Goal: Task Accomplishment & Management: Use online tool/utility

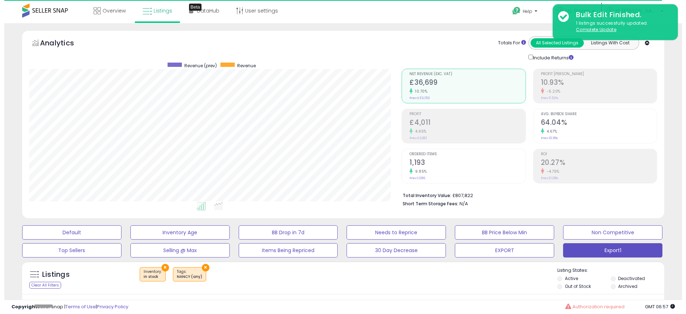
scroll to position [146, 372]
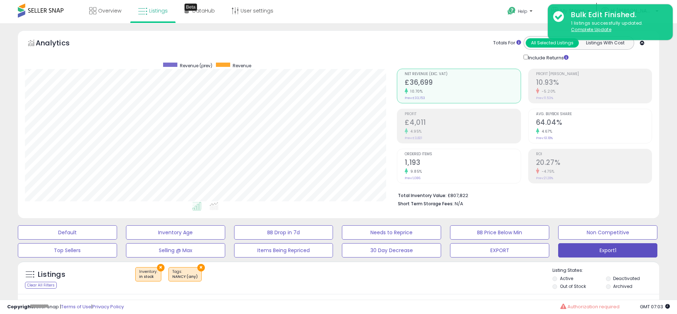
click at [413, 170] on div "Ordered Items 1,193 9.85% Prev: 1,086" at bounding box center [463, 165] width 116 height 32
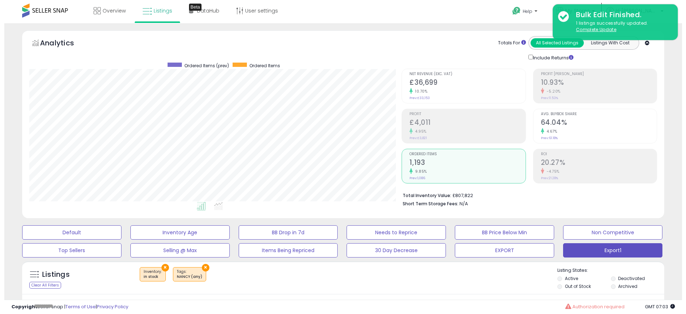
scroll to position [356989, 356763]
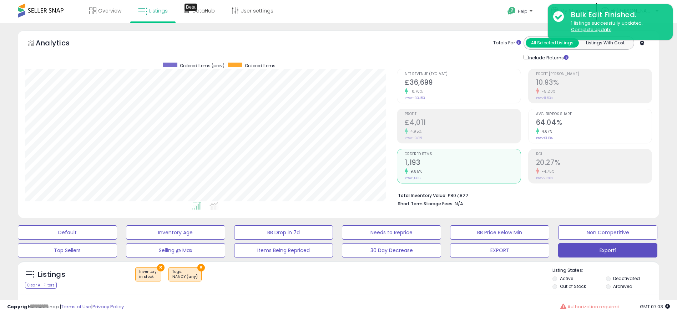
click at [413, 125] on h2 "£4,011" at bounding box center [463, 123] width 116 height 10
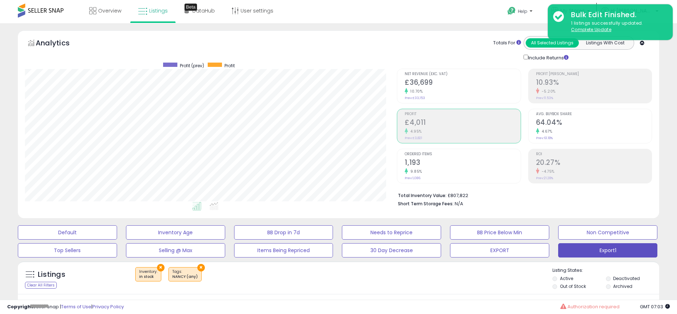
click at [413, 84] on h2 "£36,699" at bounding box center [463, 83] width 116 height 10
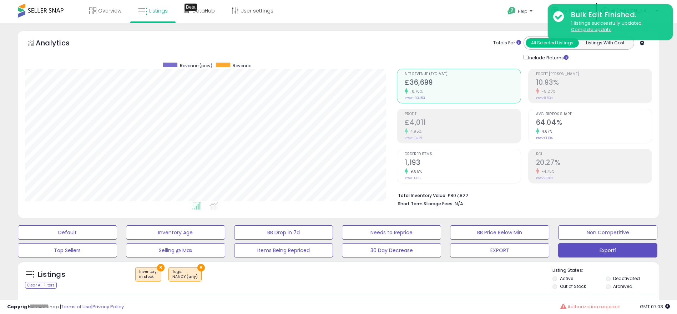
click at [413, 170] on div "9.85%" at bounding box center [463, 171] width 116 height 7
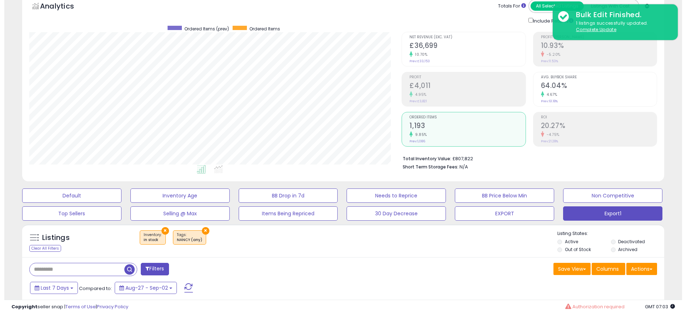
scroll to position [54, 0]
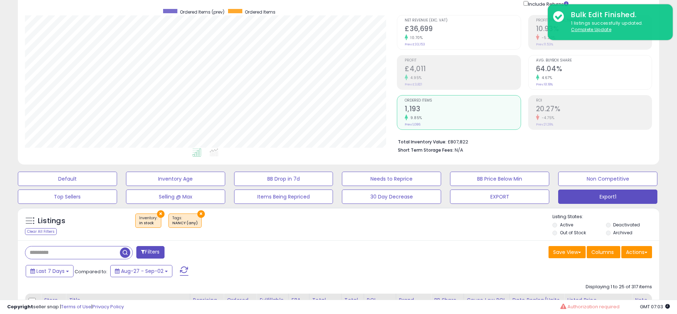
click at [160, 170] on button "×" at bounding box center [160, 213] width 7 height 7
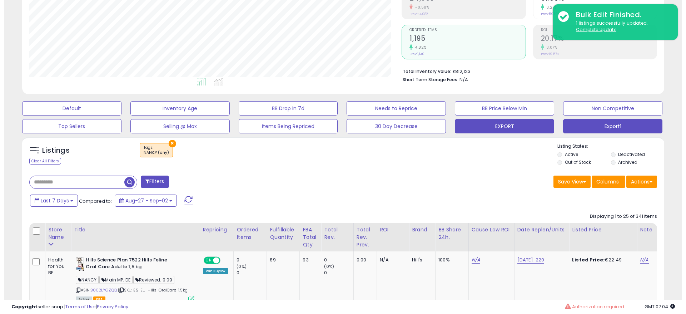
scroll to position [107, 0]
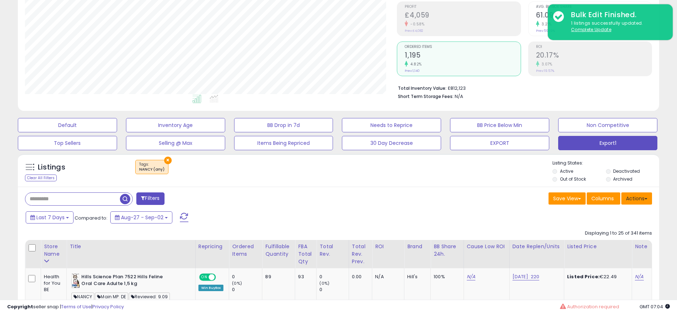
click at [413, 170] on button "Actions" at bounding box center [637, 198] width 31 height 12
click at [413, 170] on link "Export All Columns" at bounding box center [608, 243] width 78 height 11
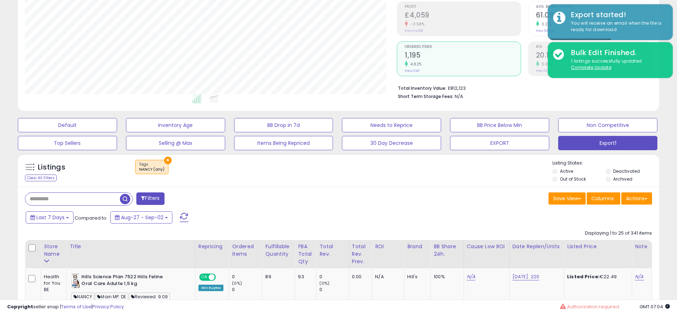
click at [405, 170] on div "Last 7 Days Compared to: Aug-27 - Sep-02" at bounding box center [259, 218] width 471 height 16
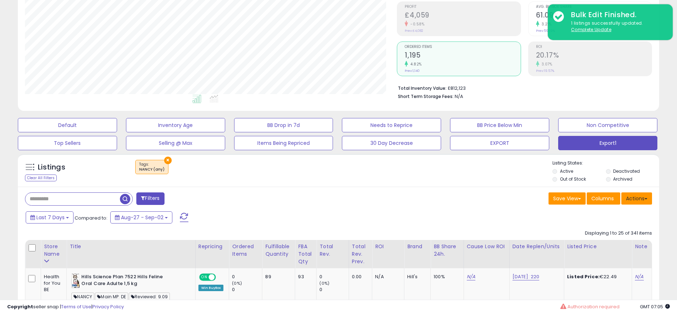
click at [413, 170] on button "Actions" at bounding box center [637, 198] width 31 height 12
click at [413, 170] on link "Export All Columns" at bounding box center [608, 243] width 78 height 11
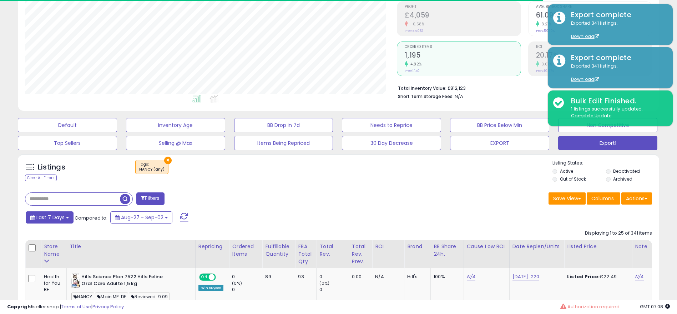
click at [65, 170] on button "Last 7 Days" at bounding box center [50, 217] width 48 height 12
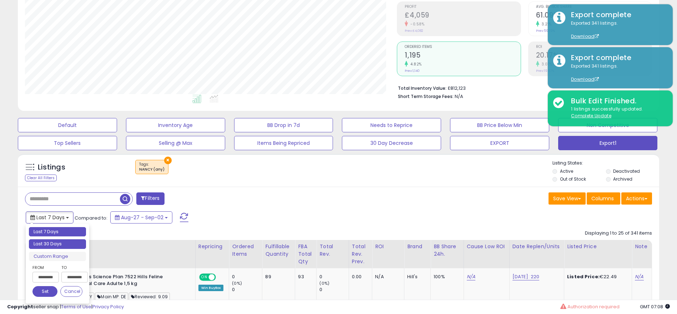
type input "**********"
click at [61, 170] on li "Last 30 Days" at bounding box center [57, 244] width 57 height 10
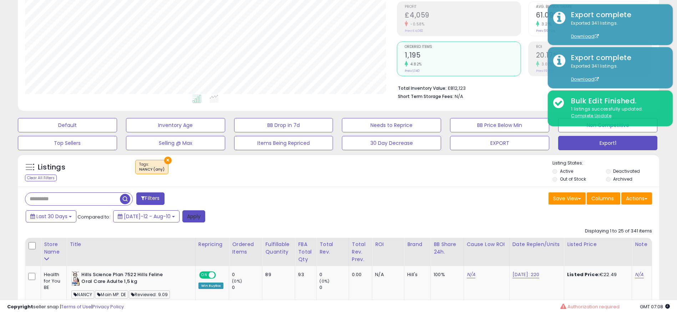
click at [189, 170] on button "Apply" at bounding box center [193, 216] width 23 height 12
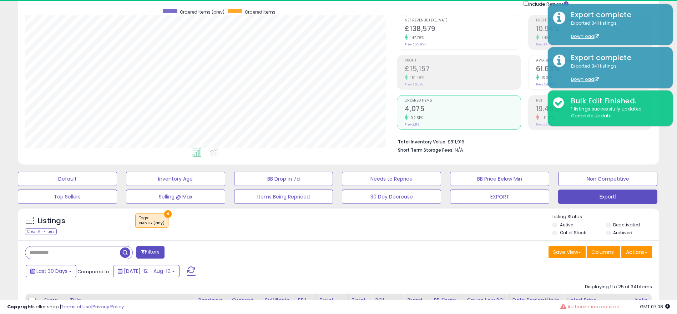
scroll to position [146, 372]
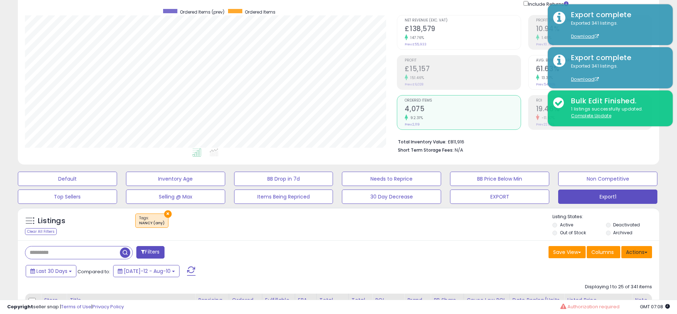
click at [413, 170] on button "Actions" at bounding box center [637, 252] width 31 height 12
click at [413, 170] on link "Export All Columns" at bounding box center [608, 297] width 78 height 11
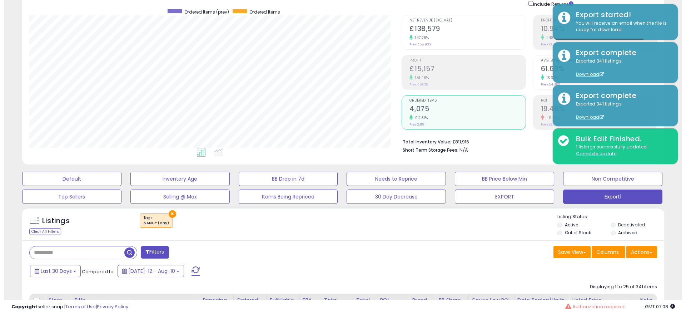
scroll to position [107, 0]
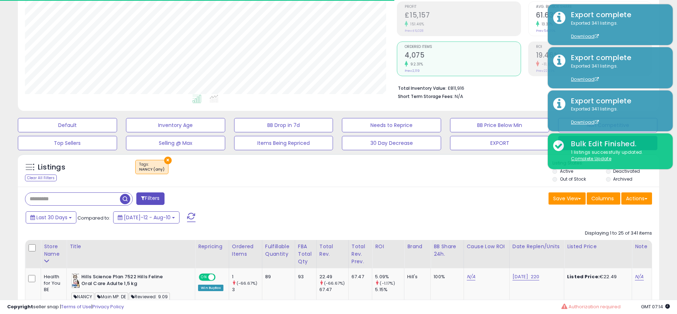
click at [67, 170] on div "Last 30 Days Compared to: [DATE]-12 - Aug-10" at bounding box center [259, 218] width 471 height 16
click at [67, 170] on button "Last 30 Days" at bounding box center [51, 217] width 51 height 12
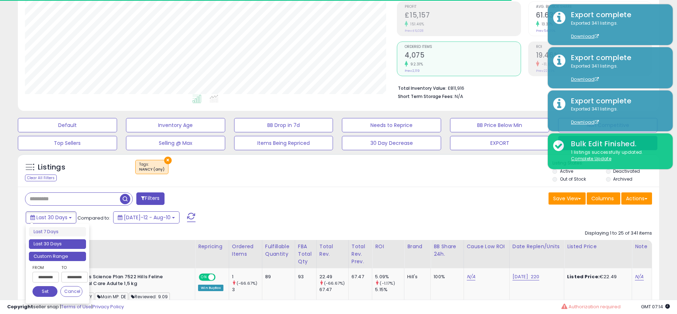
click at [66, 170] on li "Custom Range" at bounding box center [57, 256] width 57 height 10
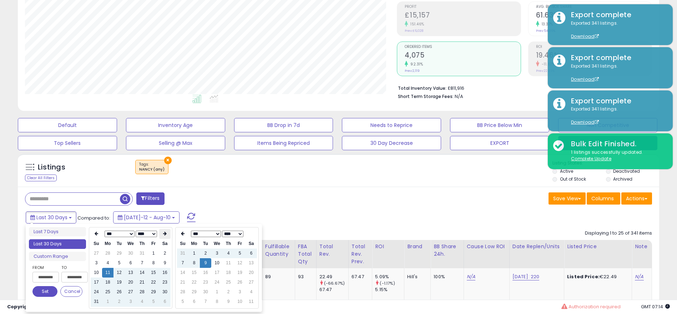
click at [163, 170] on icon at bounding box center [165, 233] width 4 height 4
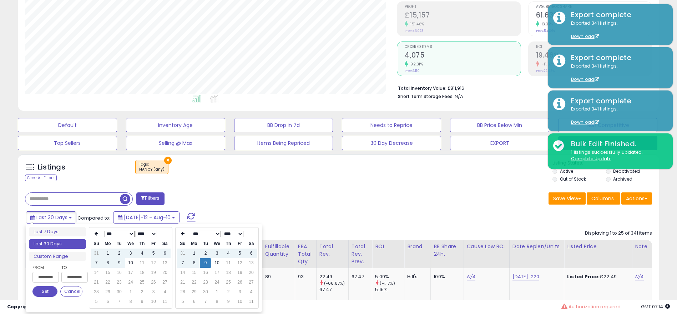
type input "**********"
click at [119, 170] on td "9" at bounding box center [119, 263] width 11 height 10
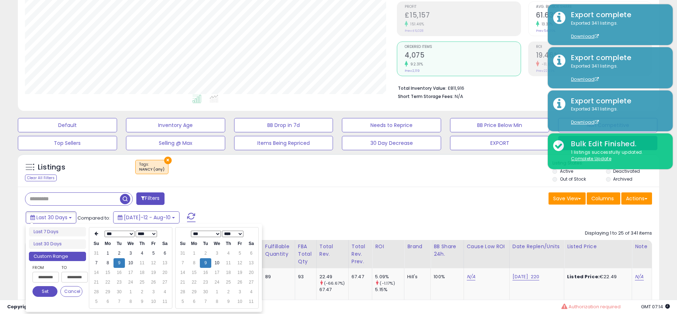
type input "**********"
click at [45, 170] on button "Set" at bounding box center [44, 291] width 25 height 11
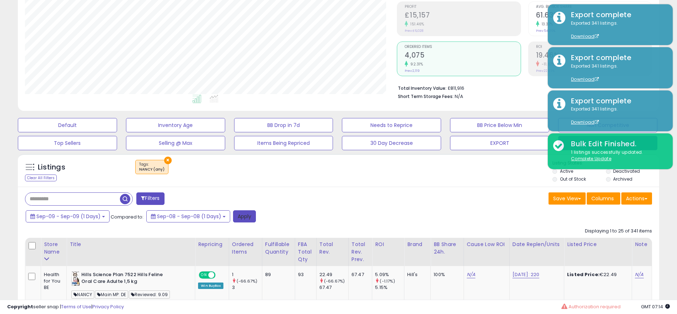
click at [235, 170] on button "Apply" at bounding box center [244, 216] width 23 height 12
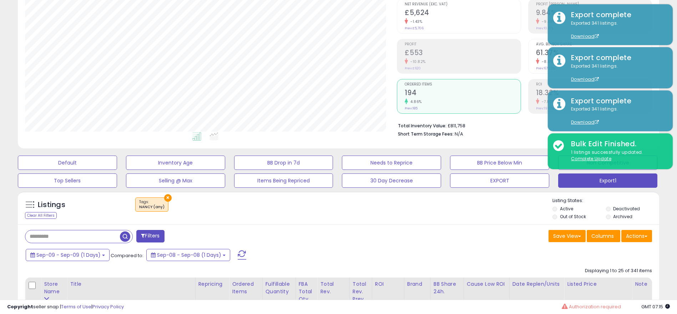
scroll to position [54, 0]
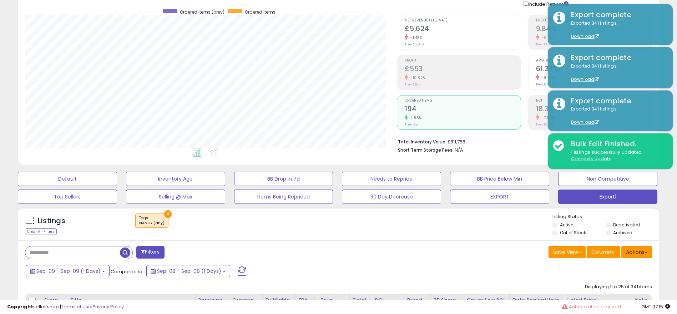
click at [413, 170] on button "Actions" at bounding box center [637, 252] width 31 height 12
click at [413, 170] on link "Export All Columns" at bounding box center [608, 297] width 78 height 11
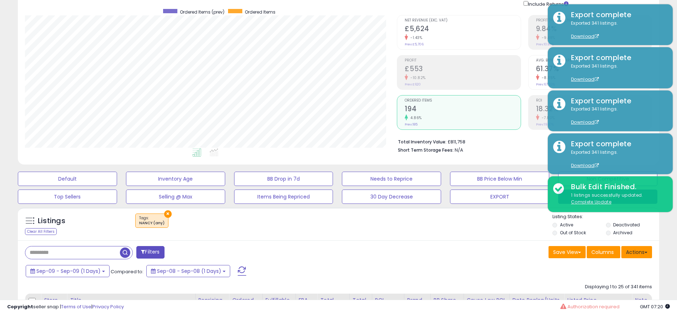
click at [413, 170] on button "Actions" at bounding box center [637, 252] width 31 height 12
click at [413, 170] on link "Export All Columns" at bounding box center [608, 297] width 78 height 11
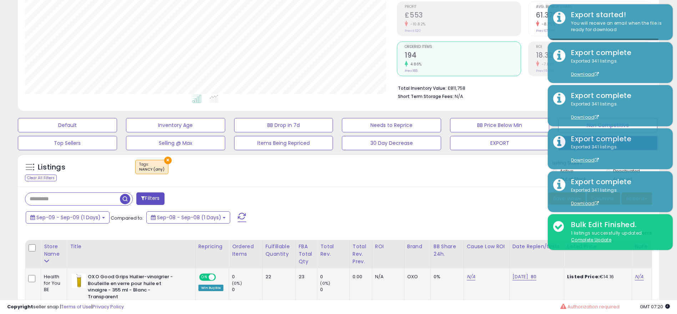
scroll to position [161, 0]
